Goal: Information Seeking & Learning: Find specific fact

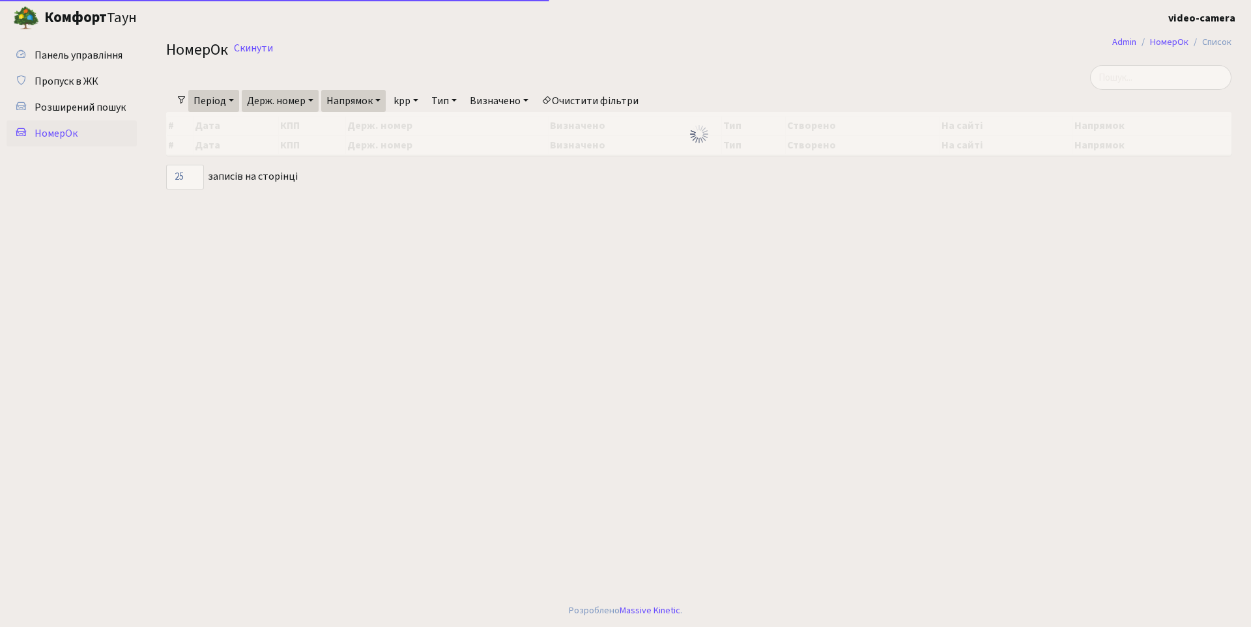
select select "25"
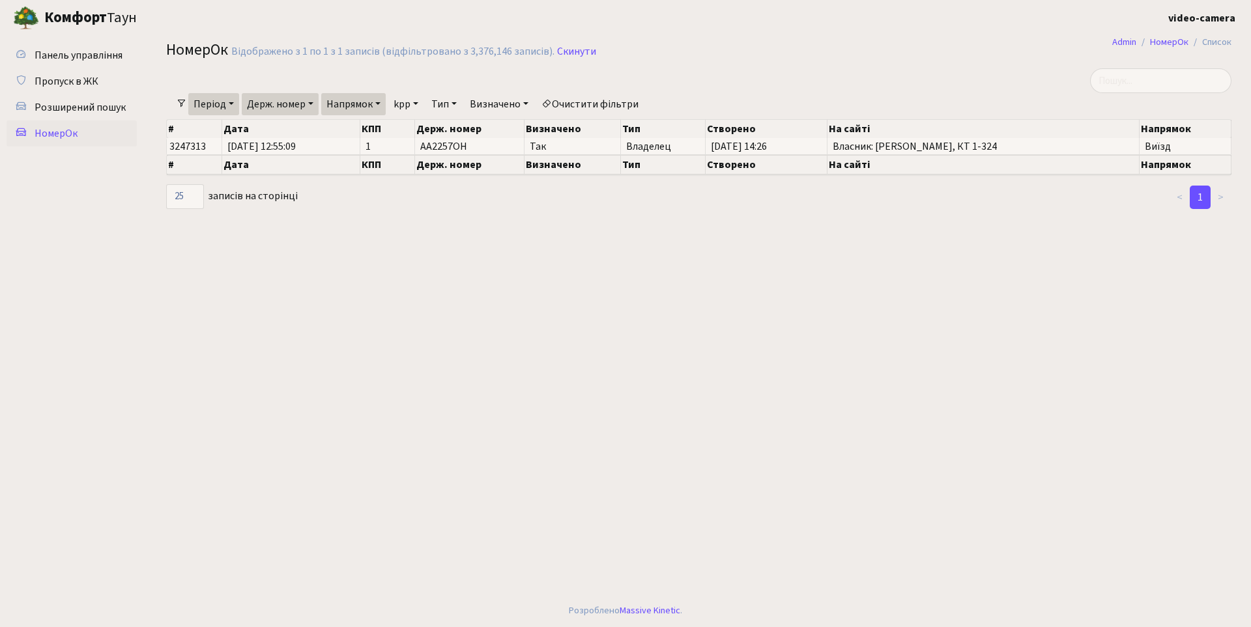
click at [254, 360] on main "Admin НомерОк Список НомерОк Відображено з 1 по 1 з 1 записів (відфільтровано з…" at bounding box center [699, 315] width 1104 height 559
click at [563, 47] on link "Скинути" at bounding box center [576, 52] width 39 height 12
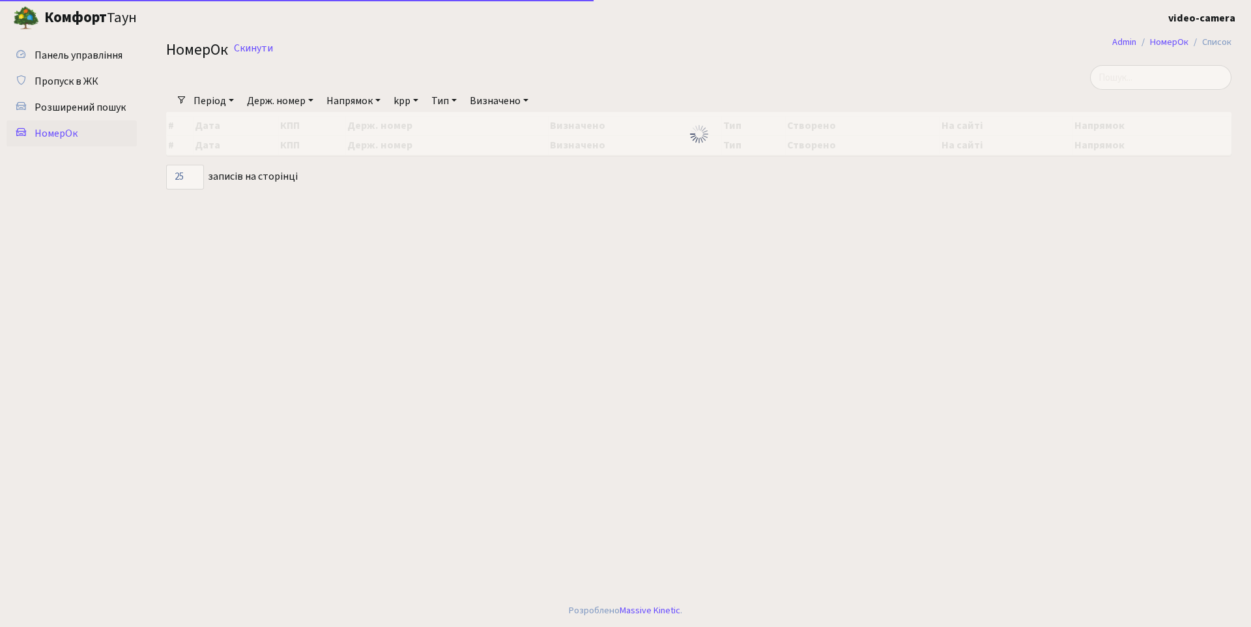
select select "25"
click at [356, 101] on link "Напрямок" at bounding box center [353, 101] width 64 height 22
click at [68, 112] on span "Розширений пошук" at bounding box center [80, 107] width 91 height 14
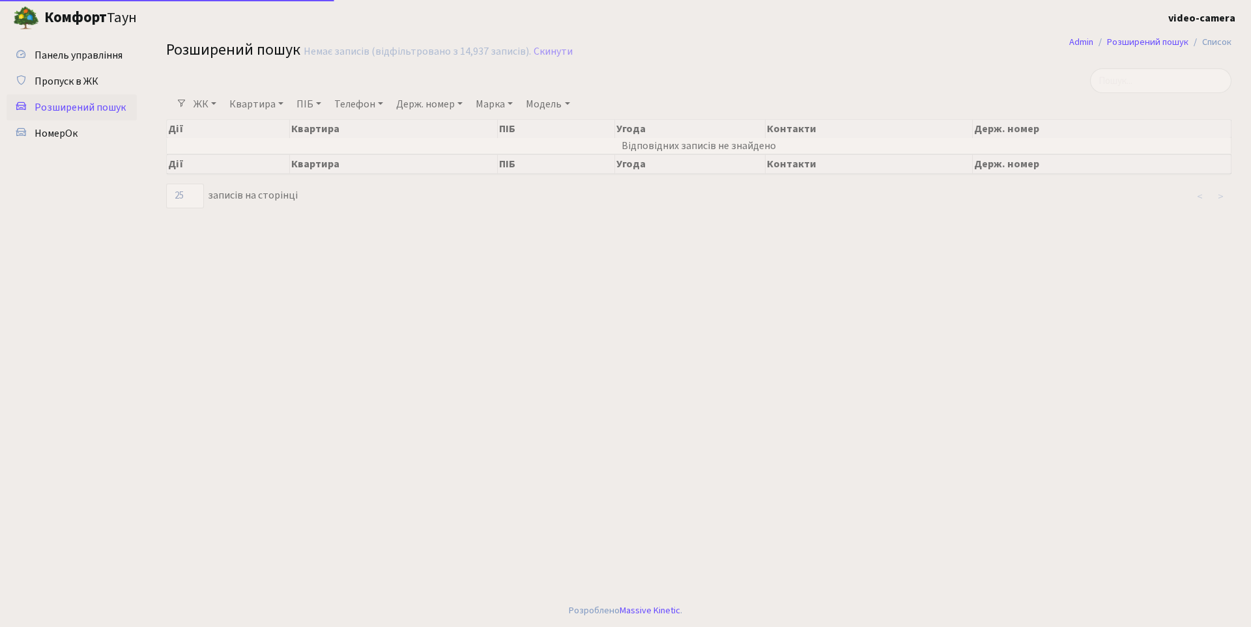
select select "25"
click at [76, 137] on span "НомерОк" at bounding box center [56, 133] width 43 height 14
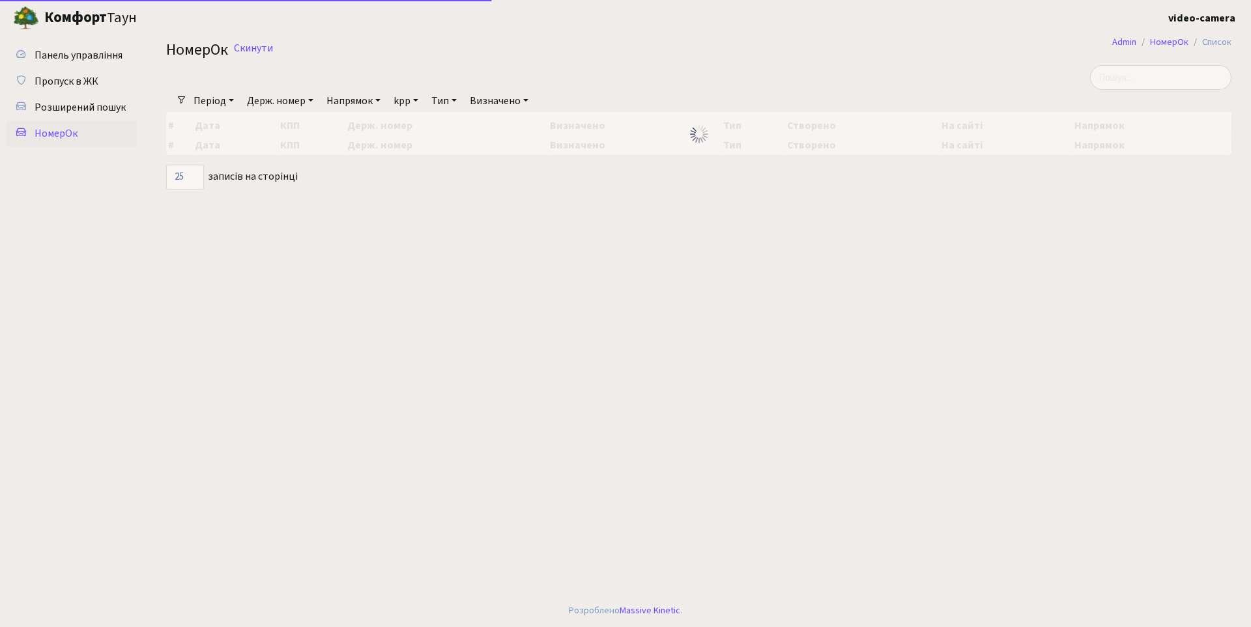
select select "25"
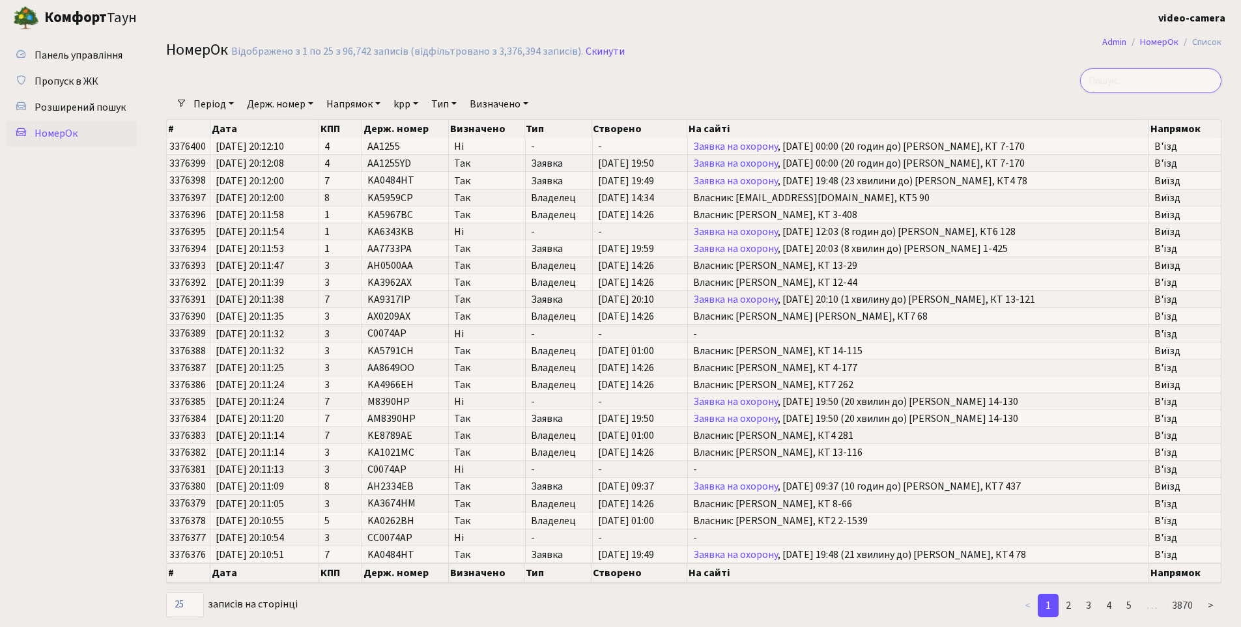
click at [1156, 79] on input "search" at bounding box center [1150, 80] width 141 height 25
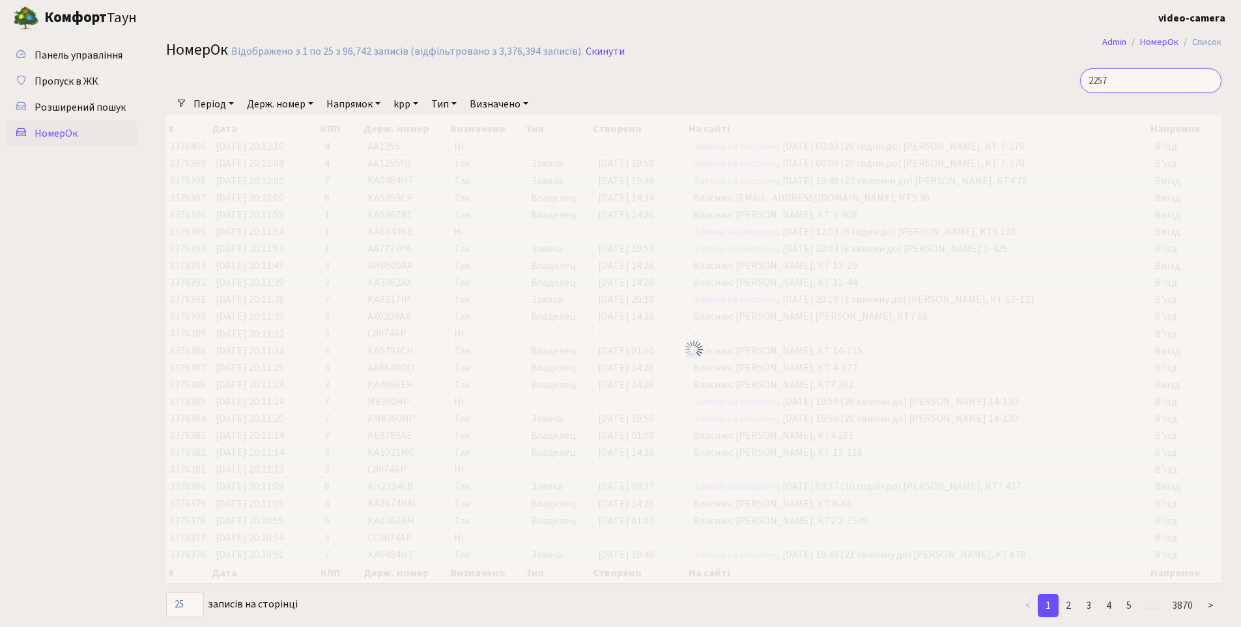
type input "2257"
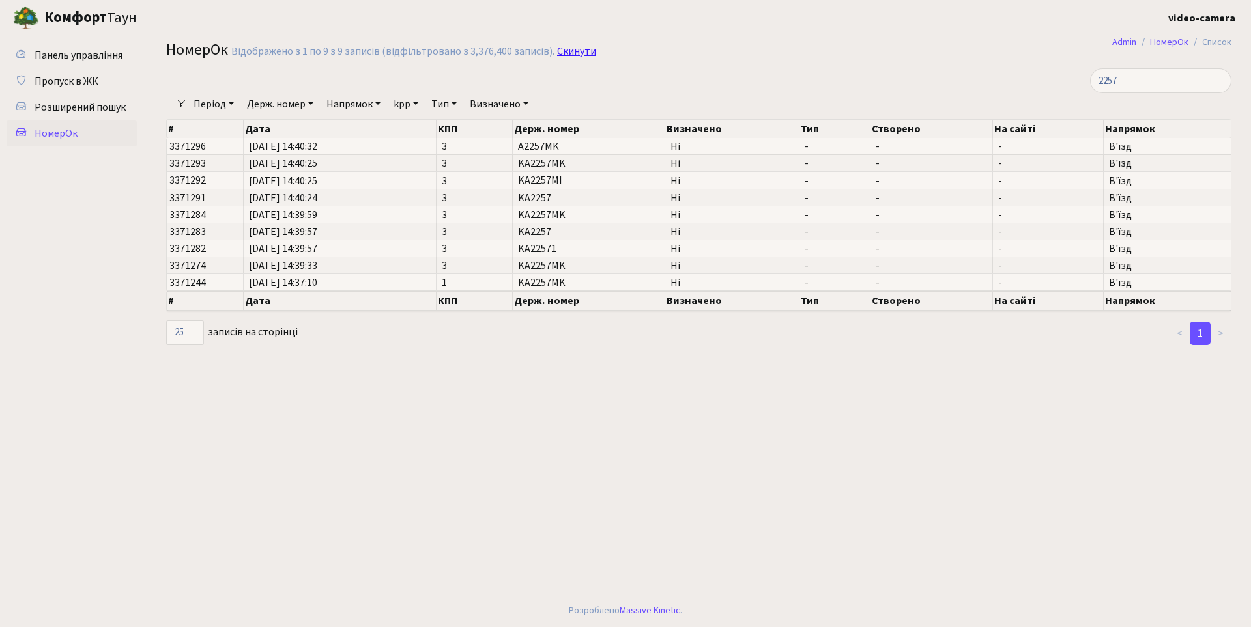
click at [569, 53] on link "Скинути" at bounding box center [576, 52] width 39 height 12
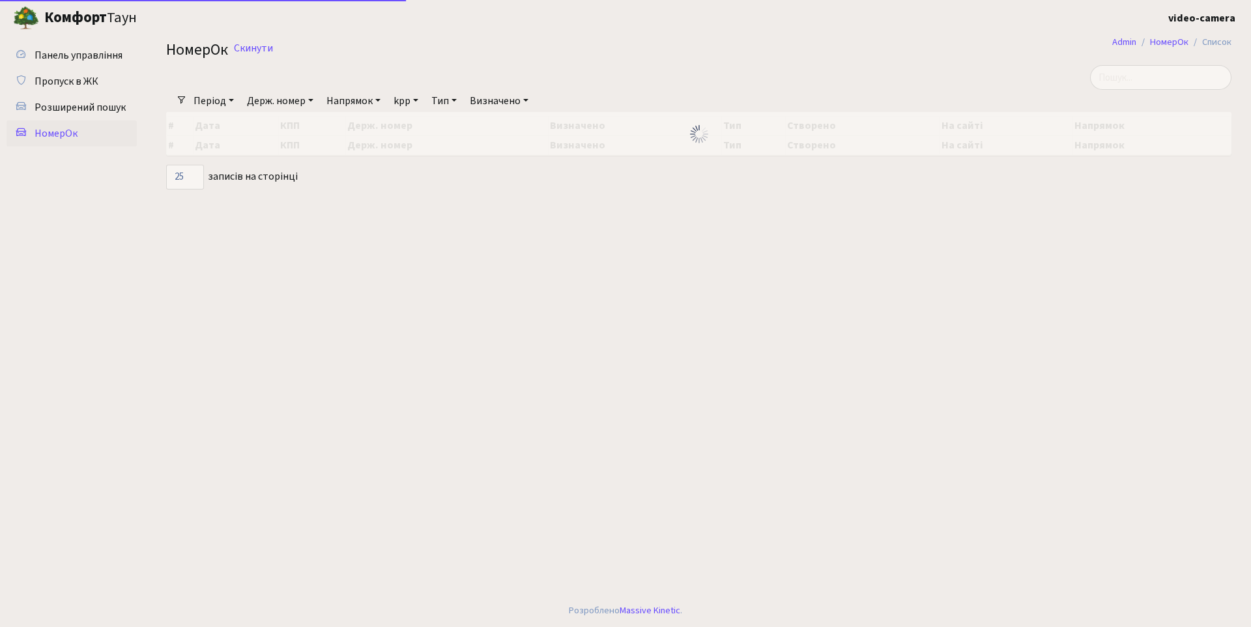
select select "25"
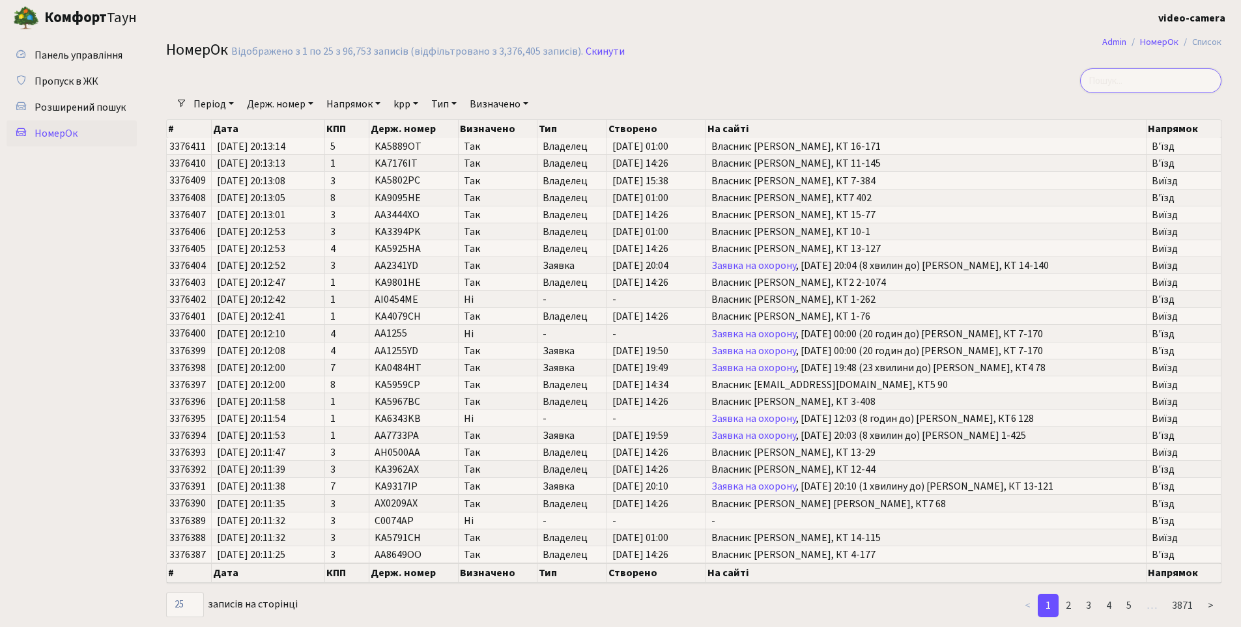
click at [1150, 83] on input "search" at bounding box center [1150, 80] width 141 height 25
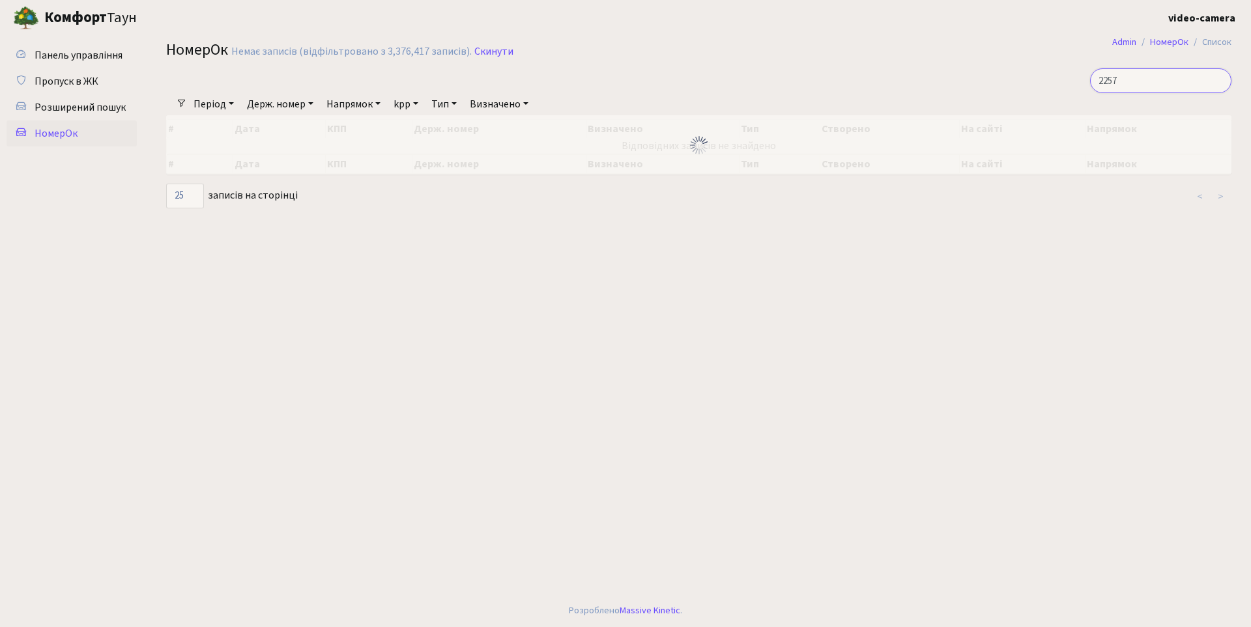
type input "2257"
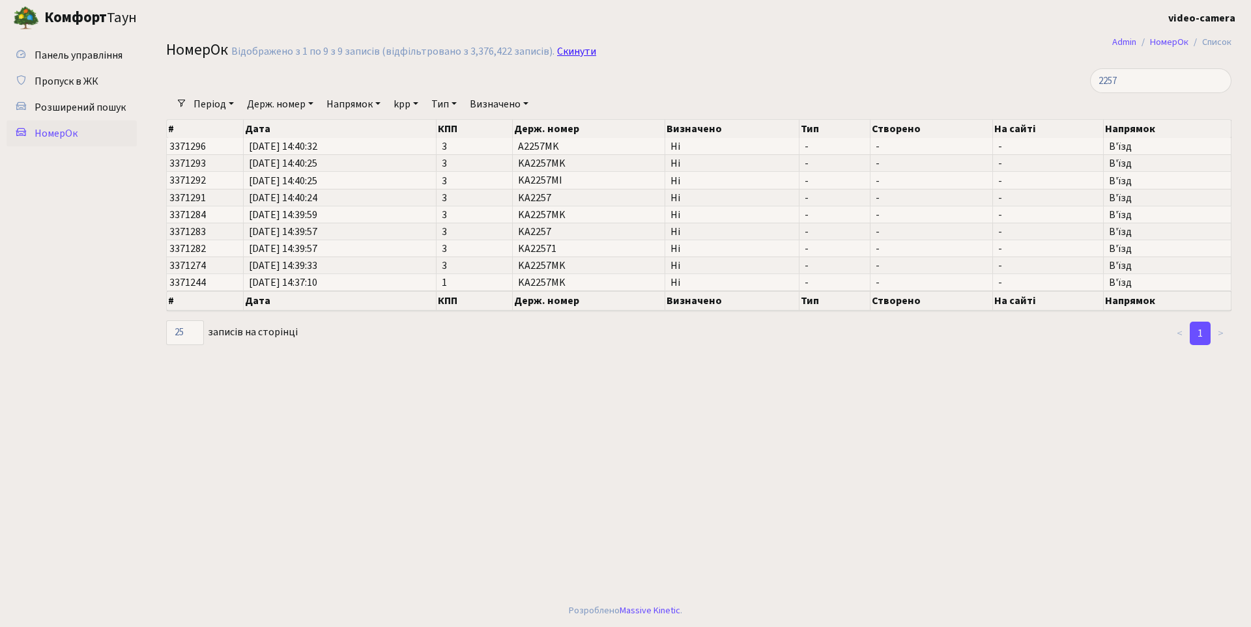
click at [578, 49] on link "Скинути" at bounding box center [576, 52] width 39 height 12
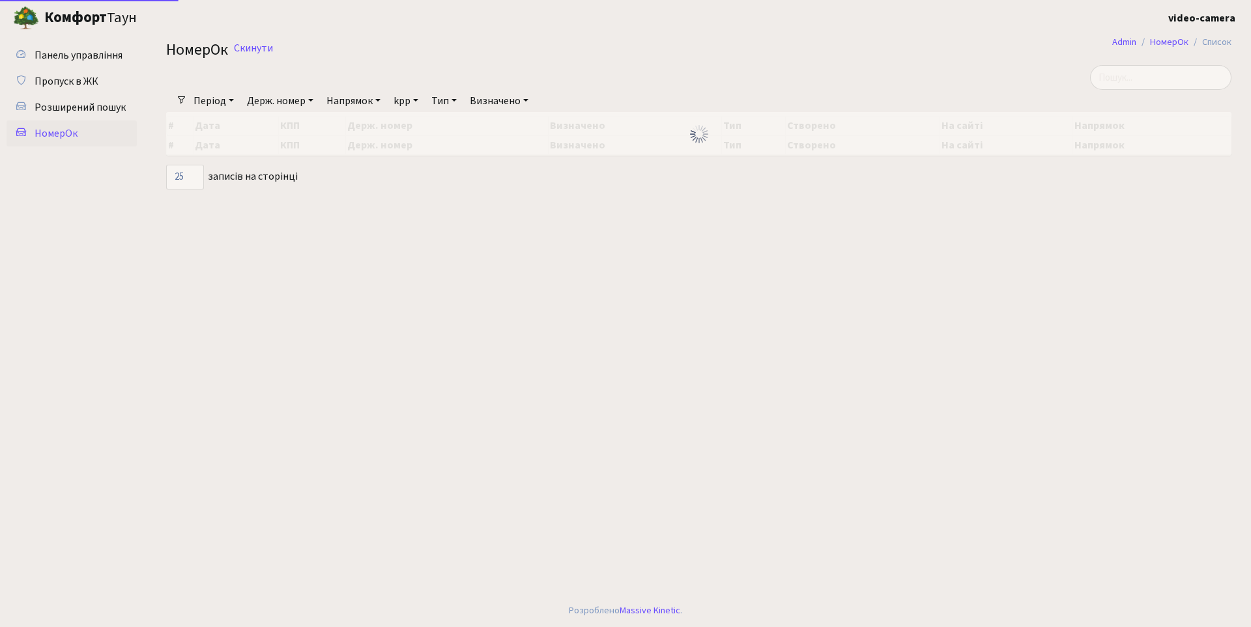
select select "25"
click at [64, 109] on span "Розширений пошук" at bounding box center [80, 107] width 91 height 14
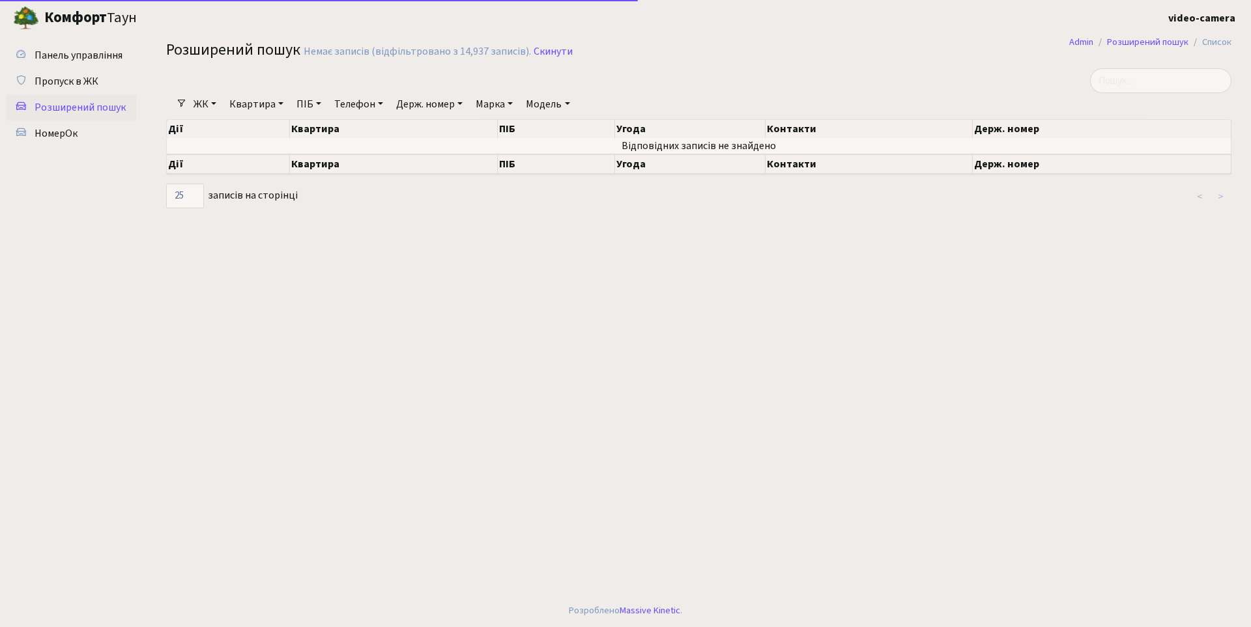
select select "25"
click at [436, 98] on link "Держ. номер" at bounding box center [429, 104] width 77 height 22
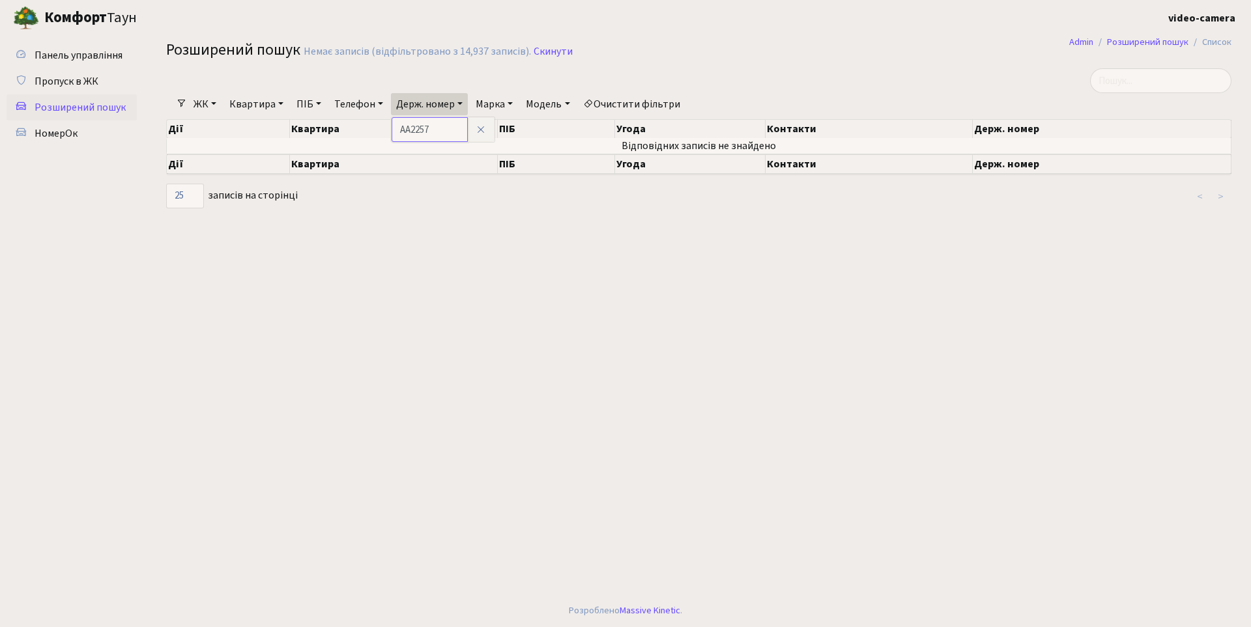
type input "AA2257"
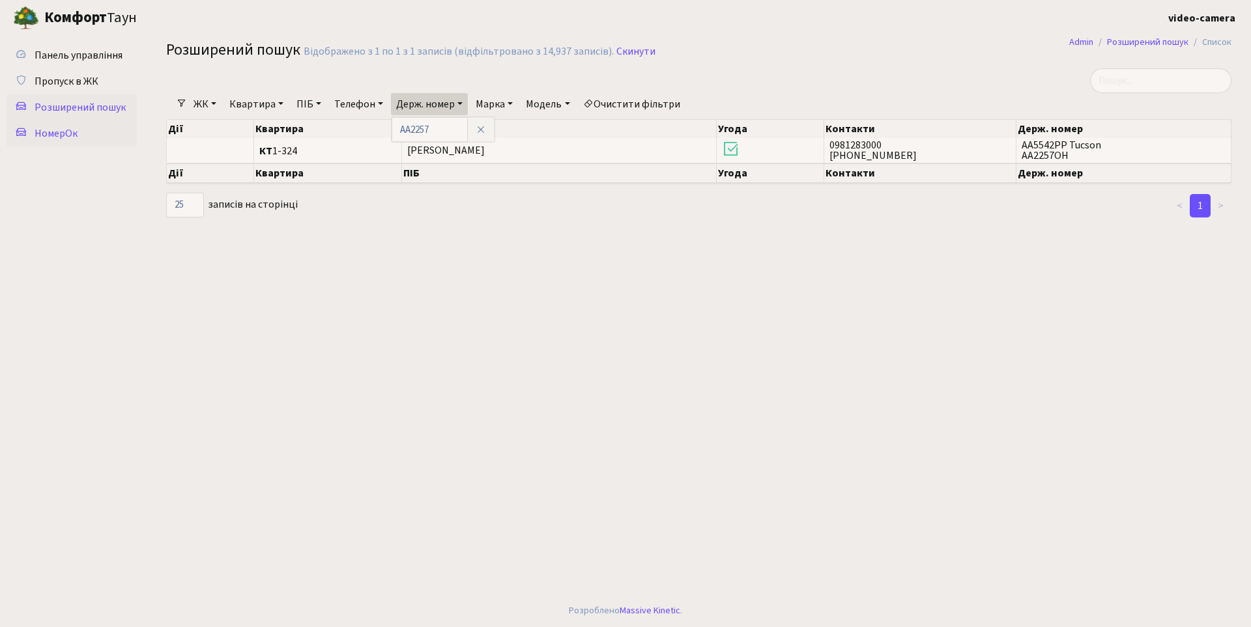
drag, startPoint x: 78, startPoint y: 133, endPoint x: 84, endPoint y: 135, distance: 7.0
click at [77, 134] on link "НомерОк" at bounding box center [72, 133] width 130 height 26
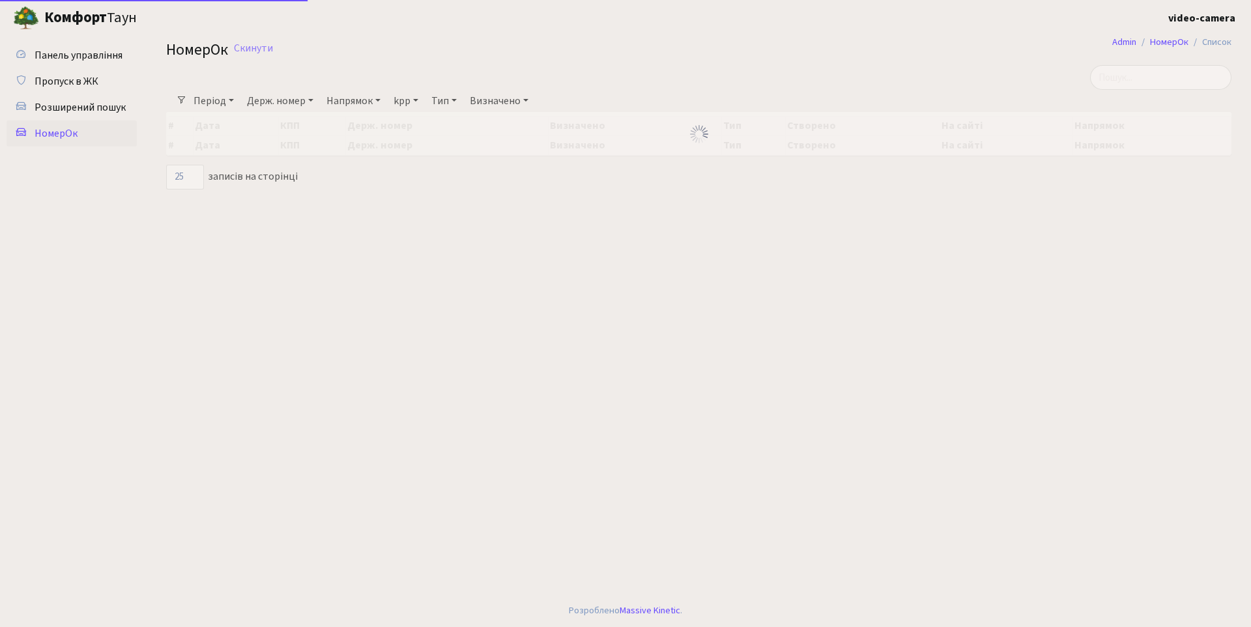
select select "25"
click at [1145, 73] on input "search" at bounding box center [1160, 77] width 141 height 25
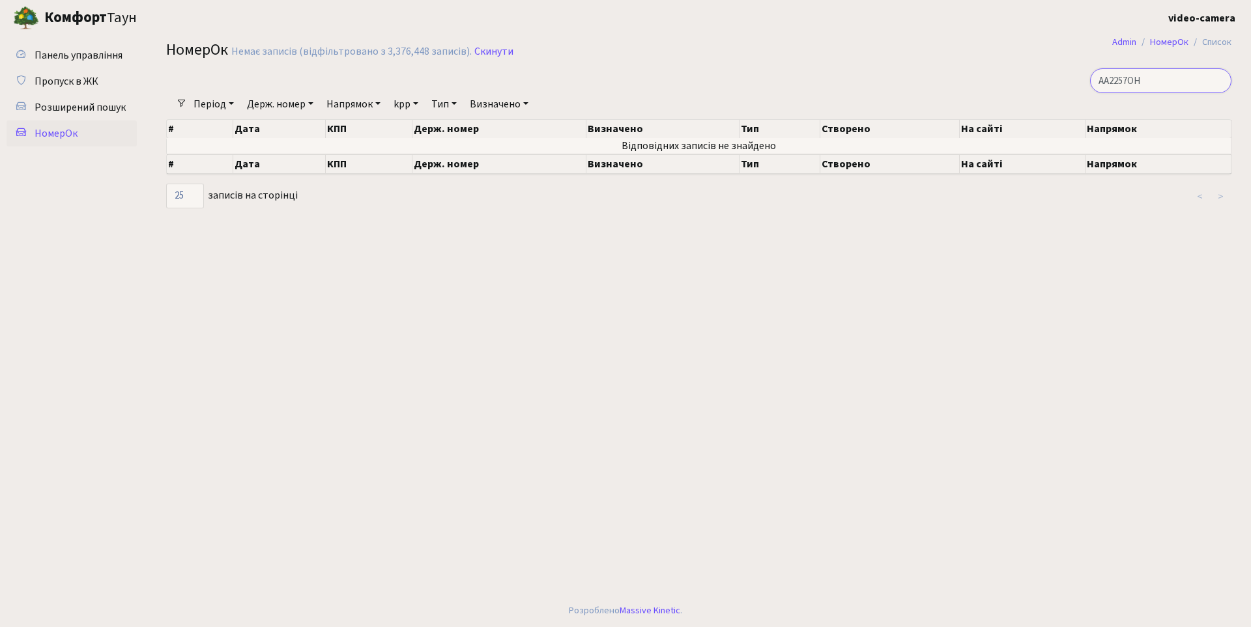
type input "AA2257OH"
